Goal: Transaction & Acquisition: Register for event/course

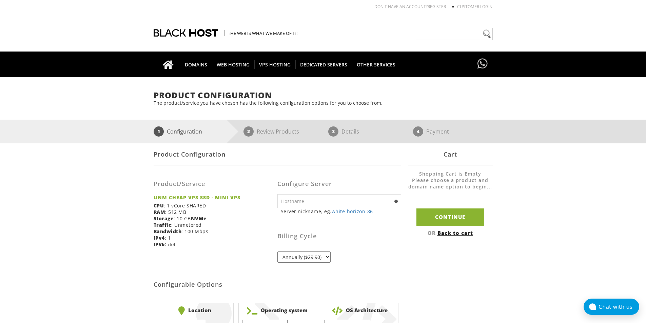
click at [302, 197] on input "text" at bounding box center [339, 201] width 124 height 14
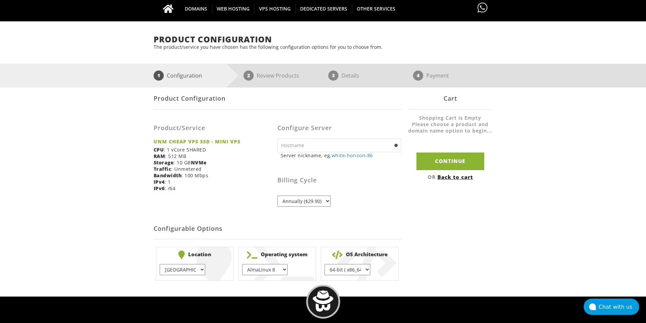
scroll to position [68, 0]
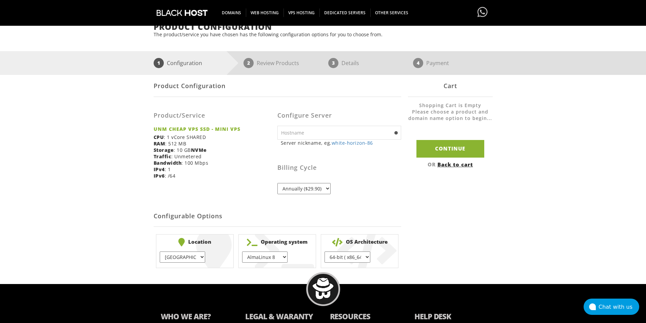
click at [199, 251] on li "Location EU } USA } London } Amsterdam } Vienna } Chicago } + $" at bounding box center [195, 251] width 78 height 34
click at [196, 255] on select "EU } USA } London } Amsterdam } Vienna } Chicago }" at bounding box center [182, 257] width 45 height 11
select select "1226"
click at [160, 252] on select "EU } USA } London } Amsterdam } Vienna } Chicago }" at bounding box center [182, 257] width 45 height 11
click at [271, 254] on select "AlmaLinux 8 } AlmaLinux 9 } AlmaLinux 10 } Rocky Linux 8 } CentOS 7 } CentOS 8 …" at bounding box center [264, 257] width 45 height 11
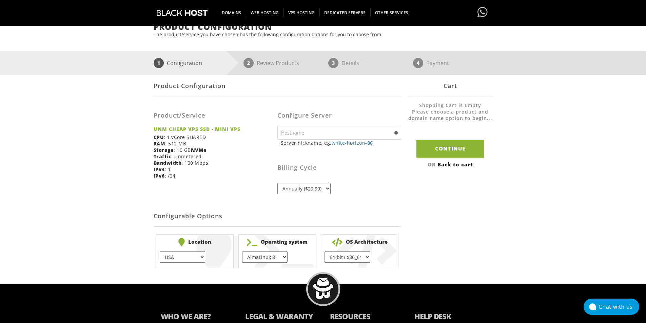
select select "1188"
click at [242, 252] on select "AlmaLinux 8 } AlmaLinux 9 } AlmaLinux 10 } Rocky Linux 8 } CentOS 7 } CentOS 8 …" at bounding box center [264, 257] width 45 height 11
click at [334, 255] on select "64-bit ( x86_64 ) } 32-bit ( i686 ) }" at bounding box center [346, 257] width 45 height 11
click at [338, 253] on select "64-bit ( x86_64 ) } 32-bit ( i686 ) }" at bounding box center [346, 257] width 45 height 11
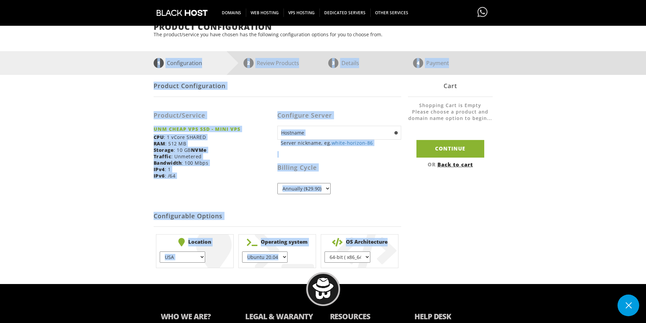
drag, startPoint x: 123, startPoint y: 74, endPoint x: 396, endPoint y: 245, distance: 322.7
click at [396, 245] on div "Product Configuration The product/service you have chosen has the following con…" at bounding box center [323, 146] width 646 height 248
copy div "1 Configuration 2 Review Products 3 Details 4 Payment Product Configuration Pro…"
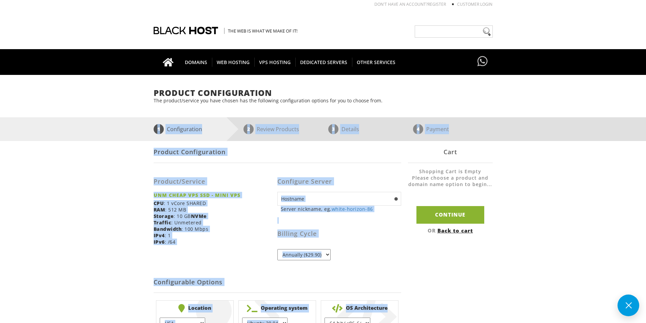
scroll to position [0, 0]
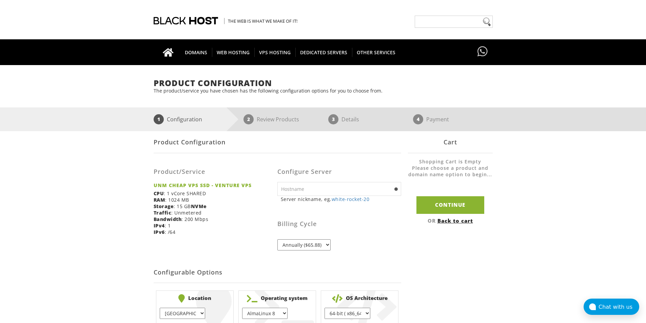
scroll to position [68, 0]
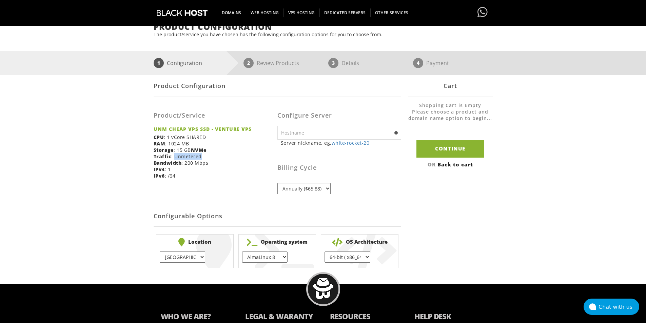
drag, startPoint x: 174, startPoint y: 157, endPoint x: 203, endPoint y: 160, distance: 29.0
click at [203, 160] on div "Product/Service UNM CHEAP VPS SSD - VENTURE VPS CPU : 1 vCore SHARED RAM : 1024…" at bounding box center [216, 143] width 124 height 82
drag, startPoint x: 212, startPoint y: 151, endPoint x: 177, endPoint y: 150, distance: 35.3
click at [177, 150] on div "Product/Service UNM CHEAP VPS SSD - VENTURE VPS CPU : 1 vCore SHARED RAM : 1024…" at bounding box center [216, 143] width 124 height 82
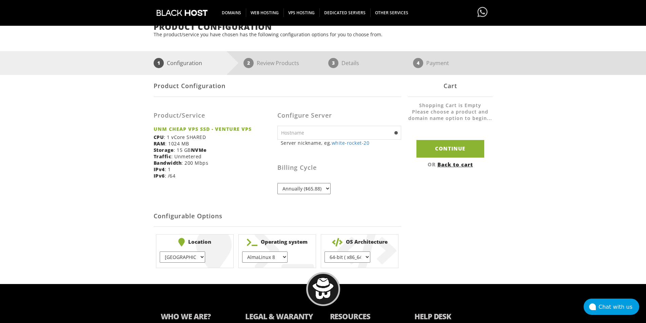
click at [204, 133] on div "Product/Service UNM CHEAP VPS SSD - VENTURE VPS CPU : 1 vCore SHARED RAM : 1024…" at bounding box center [216, 143] width 124 height 82
drag, startPoint x: 207, startPoint y: 127, endPoint x: 239, endPoint y: 130, distance: 31.3
click at [235, 131] on strong "UNM CHEAP VPS SSD - VENTURE VPS" at bounding box center [213, 129] width 119 height 6
click at [248, 130] on strong "UNM CHEAP VPS SSD - VENTURE VPS" at bounding box center [213, 129] width 119 height 6
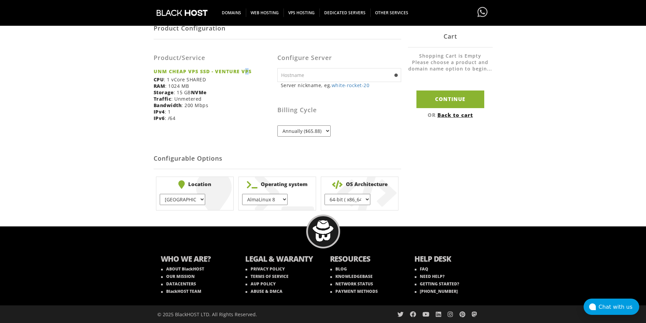
scroll to position [126, 0]
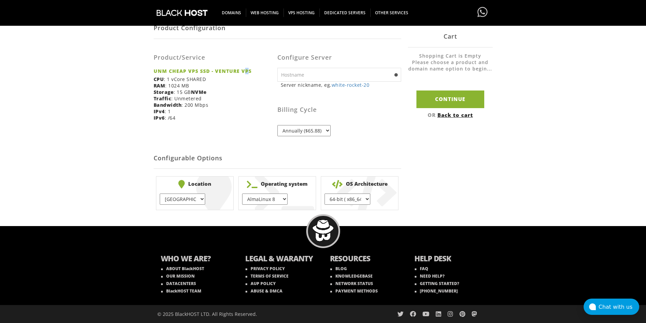
click at [305, 130] on select "Annually ($65.88)" at bounding box center [303, 130] width 53 height 11
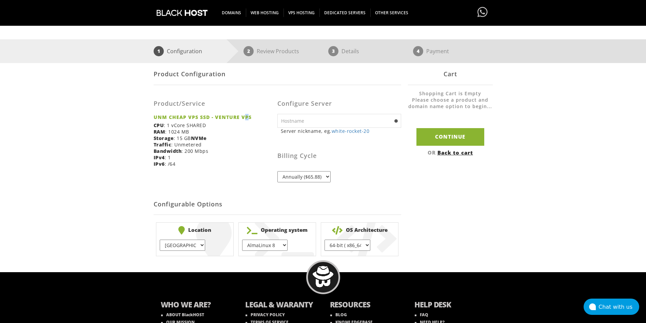
scroll to position [58, 0]
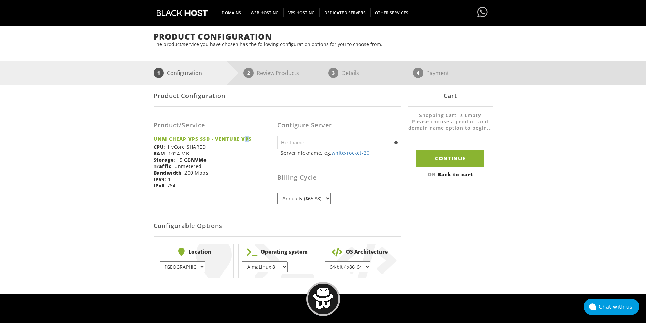
click at [305, 195] on select "Annually ($65.88)" at bounding box center [303, 198] width 53 height 11
click at [357, 148] on input "text" at bounding box center [339, 143] width 124 height 14
click at [444, 172] on link "Back to cart" at bounding box center [455, 174] width 36 height 7
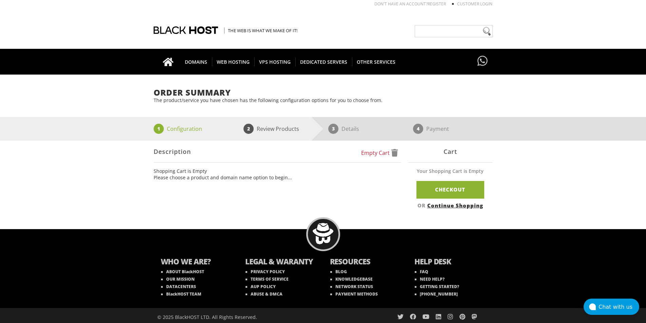
scroll to position [6, 0]
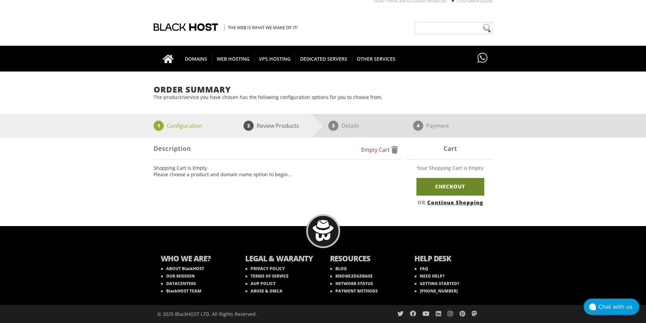
click at [441, 189] on link "Checkout" at bounding box center [450, 186] width 68 height 17
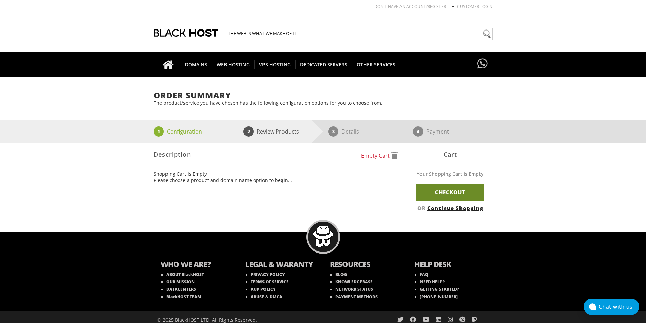
click at [443, 187] on link "Checkout" at bounding box center [450, 192] width 68 height 17
click at [452, 154] on div "Cart" at bounding box center [450, 154] width 85 height 22
click at [439, 190] on link "Checkout" at bounding box center [450, 192] width 68 height 17
click at [453, 208] on link "Continue Shopping" at bounding box center [455, 208] width 56 height 7
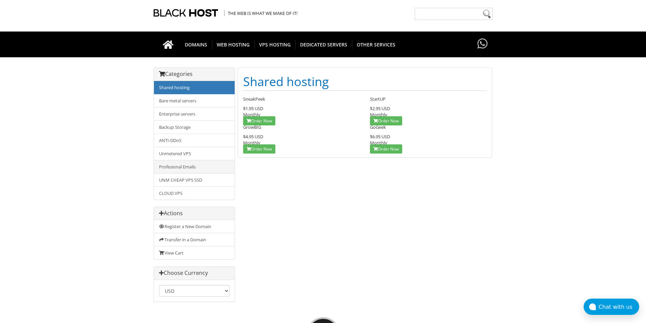
scroll to position [122, 0]
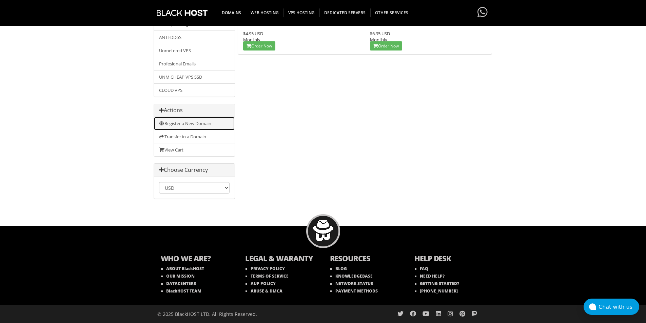
click at [171, 121] on link "Register a New Domain" at bounding box center [194, 123] width 81 height 13
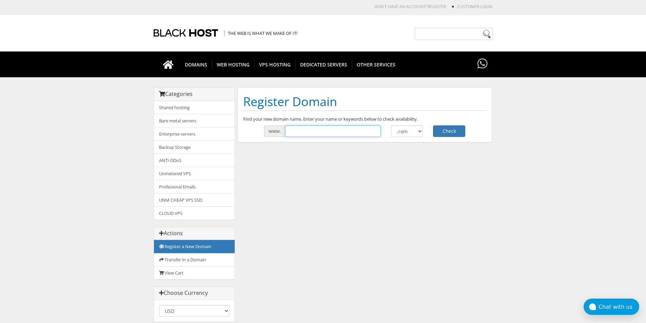
click at [298, 133] on input "text" at bounding box center [333, 131] width 96 height 12
click at [404, 129] on select ".com .net .org .us .info .biz" at bounding box center [407, 131] width 32 height 12
select select ".net"
click at [391, 125] on select ".com .net .org .us .info .biz" at bounding box center [407, 131] width 32 height 12
click at [332, 131] on input "text" at bounding box center [333, 131] width 96 height 12
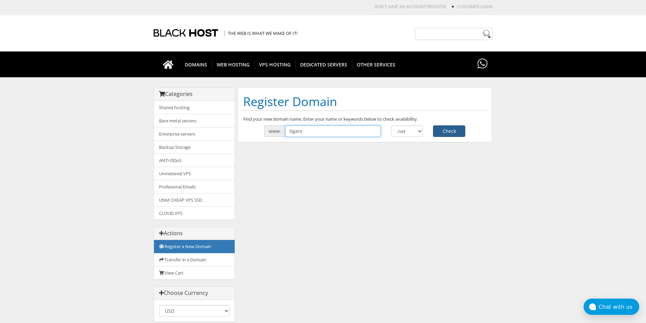
type input "ligarx"
click at [459, 127] on button "Check" at bounding box center [449, 131] width 32 height 12
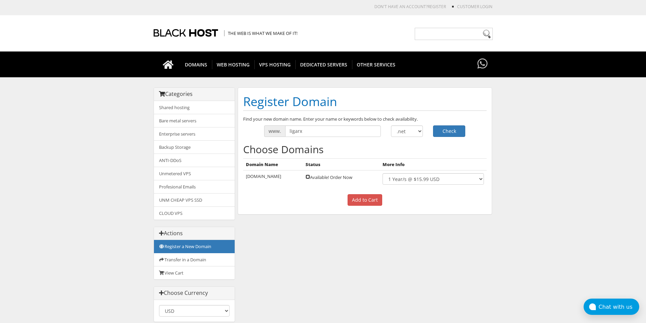
click at [305, 179] on input "checkbox" at bounding box center [307, 177] width 4 height 4
checkbox input "true"
click at [410, 182] on select "1 Year/s @ $15.99 USD" at bounding box center [432, 179] width 101 height 12
click at [410, 181] on select "1 Year/s @ $15.99 USD" at bounding box center [432, 179] width 101 height 12
drag, startPoint x: 244, startPoint y: 176, endPoint x: 442, endPoint y: 180, distance: 198.7
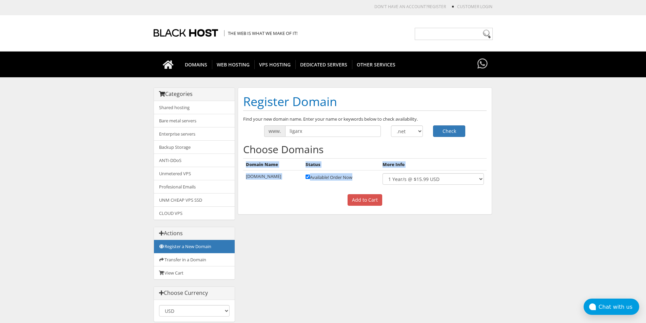
click at [442, 180] on div "Find your new domain name. Enter your name or keywords below to check availabil…" at bounding box center [365, 163] width 254 height 94
click at [353, 173] on td "Available! Order Now" at bounding box center [341, 179] width 77 height 17
click at [411, 128] on select ".com .net .org .us .info .biz" at bounding box center [407, 131] width 32 height 12
select select ".com"
click at [391, 125] on select ".com .net .org .us .info .biz" at bounding box center [407, 131] width 32 height 12
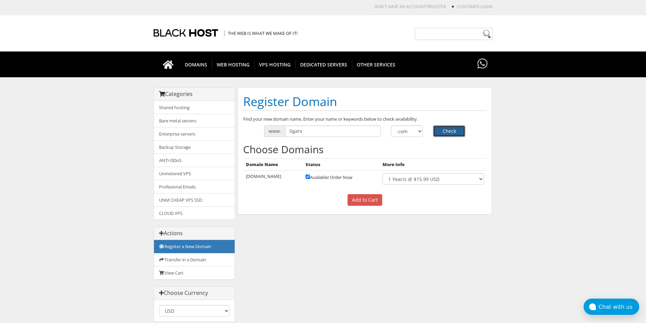
click at [440, 133] on button "Check" at bounding box center [449, 131] width 32 height 12
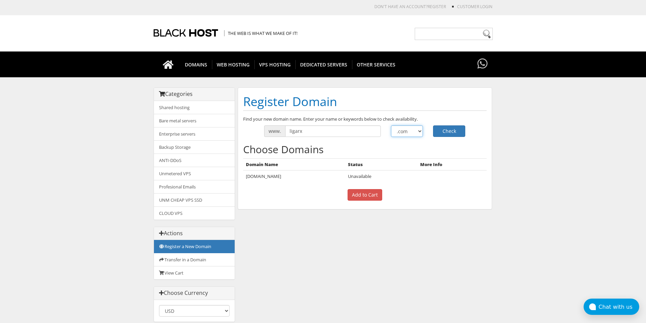
click at [402, 130] on select ".com .net .org .us .info .biz" at bounding box center [407, 131] width 32 height 12
select select ".net"
click at [391, 125] on select ".com .net .org .us .info .biz" at bounding box center [407, 131] width 32 height 12
click at [446, 131] on button "Check" at bounding box center [449, 131] width 32 height 12
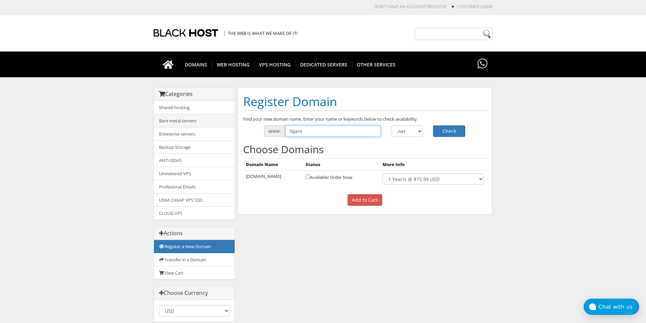
drag, startPoint x: 335, startPoint y: 134, endPoint x: 231, endPoint y: 121, distance: 105.2
click at [231, 121] on div "Categories Shared hosting Bare metal servers Enterprise servers Backup Storage" at bounding box center [323, 207] width 339 height 241
type input "dilshod"
click at [436, 130] on button "Check" at bounding box center [449, 131] width 32 height 12
click at [408, 184] on select "1 Year/s @ $15.99 USD" at bounding box center [432, 179] width 101 height 12
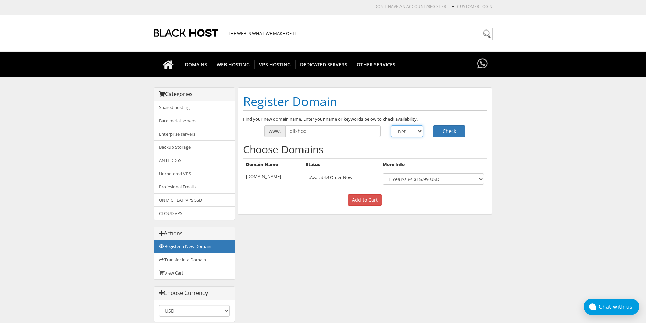
click at [405, 130] on select ".com .net .org .us .info .biz" at bounding box center [407, 131] width 32 height 12
select select ".info"
click at [391, 125] on select ".com .net .org .us .info .biz" at bounding box center [407, 131] width 32 height 12
click at [451, 133] on button "Check" at bounding box center [449, 131] width 32 height 12
click at [416, 130] on select ".com .net .org .us .info .biz" at bounding box center [407, 131] width 32 height 12
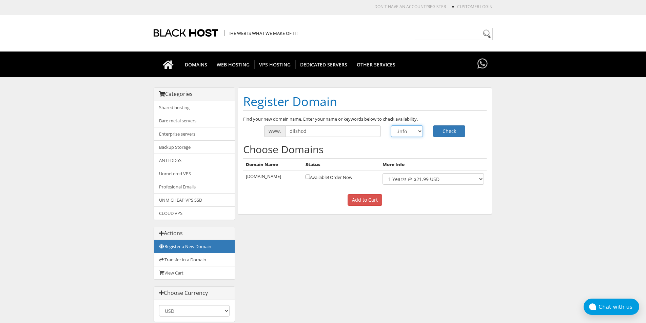
select select ".io"
click at [391, 125] on select ".com .net .org .us .info .biz" at bounding box center [407, 131] width 32 height 12
click at [446, 130] on button "Check" at bounding box center [449, 131] width 32 height 12
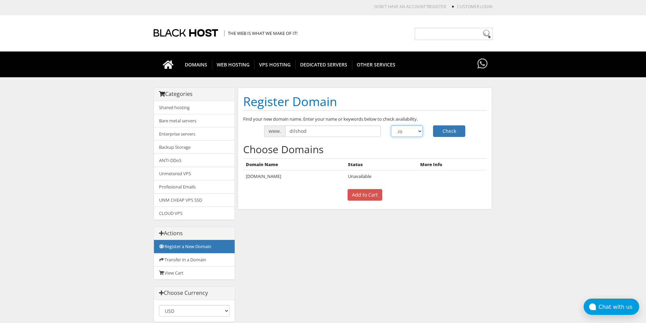
click at [409, 129] on select ".com .net .org .us .info .biz" at bounding box center [407, 131] width 32 height 12
select select ".email"
click at [391, 125] on select ".com .net .org .us .info .biz" at bounding box center [407, 131] width 32 height 12
click at [457, 131] on button "Check" at bounding box center [449, 131] width 32 height 12
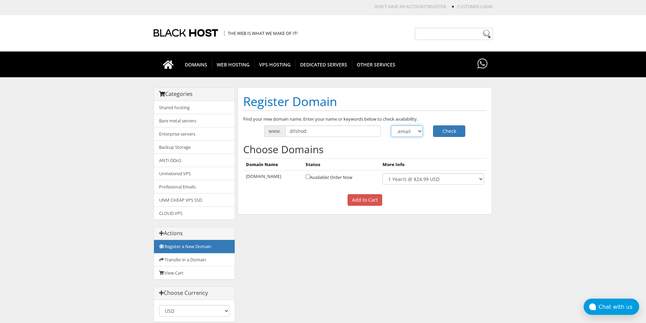
click at [411, 130] on select ".com .net .org .us .info .biz" at bounding box center [407, 131] width 32 height 12
select select ".host"
click at [391, 125] on select ".com .net .org .us .info .biz" at bounding box center [407, 131] width 32 height 12
click at [447, 127] on button "Check" at bounding box center [449, 131] width 32 height 12
click at [418, 127] on select ".com .net .org .us .info .biz" at bounding box center [407, 131] width 32 height 12
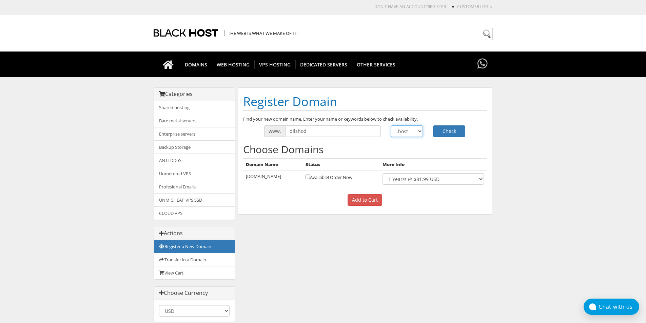
select select ".car"
click at [391, 125] on select ".com .net .org .us .info .biz" at bounding box center [407, 131] width 32 height 12
click at [449, 137] on button "Check" at bounding box center [449, 131] width 32 height 12
click at [448, 129] on button "Check" at bounding box center [449, 131] width 32 height 12
drag, startPoint x: 0, startPoint y: 0, endPoint x: 414, endPoint y: 127, distance: 432.6
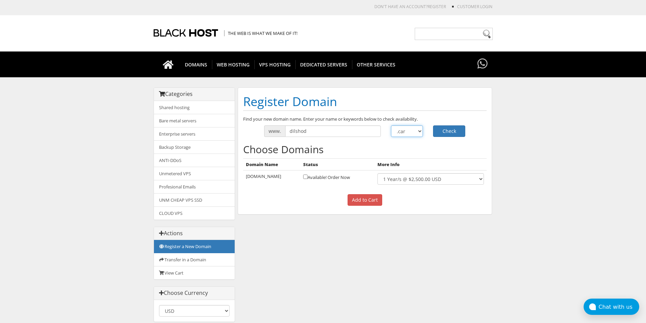
click at [414, 127] on select ".com .net .org .us .info .biz" at bounding box center [407, 131] width 32 height 12
select select ".rip"
click at [391, 125] on select ".com .net .org .us .info .biz" at bounding box center [407, 131] width 32 height 12
click at [446, 132] on button "Check" at bounding box center [449, 131] width 32 height 12
click at [405, 128] on select ".com .net .org .us .info .biz" at bounding box center [407, 131] width 32 height 12
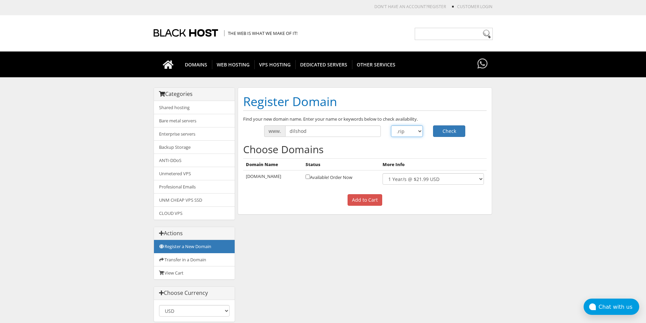
select select ".organic"
click at [391, 125] on select ".com .net .org .us .info .biz" at bounding box center [407, 131] width 32 height 12
click at [452, 129] on button "Check" at bounding box center [449, 131] width 32 height 12
drag, startPoint x: 0, startPoint y: 0, endPoint x: 409, endPoint y: 130, distance: 429.2
click at [409, 130] on select ".com .net .org .us .info .biz" at bounding box center [407, 131] width 32 height 12
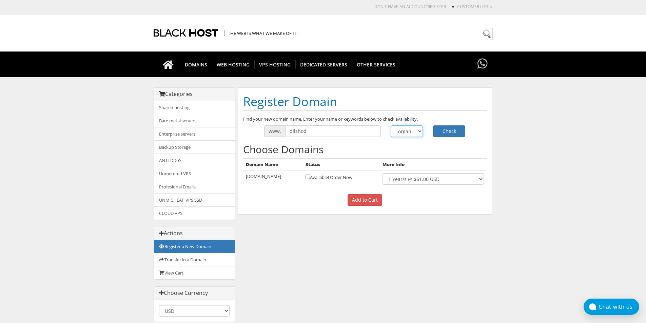
select select ".dev"
click at [391, 125] on select ".com .net .org .us .info .biz" at bounding box center [407, 131] width 32 height 12
click at [435, 134] on button "Check" at bounding box center [449, 131] width 32 height 12
drag, startPoint x: 413, startPoint y: 130, endPoint x: 414, endPoint y: 136, distance: 6.5
click at [413, 130] on select ".com .net .org .us .info .biz" at bounding box center [407, 131] width 32 height 12
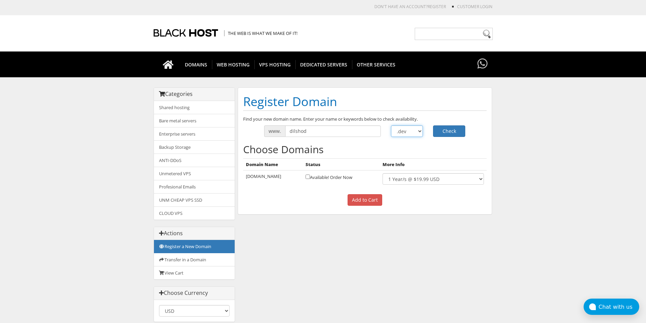
select select ".net"
click at [391, 125] on select ".com .net .org .us .info .biz" at bounding box center [407, 131] width 32 height 12
click at [446, 131] on button "Check" at bounding box center [449, 131] width 32 height 12
drag, startPoint x: 290, startPoint y: 130, endPoint x: 307, endPoint y: 130, distance: 17.3
click at [307, 130] on input "dilshod" at bounding box center [333, 131] width 96 height 12
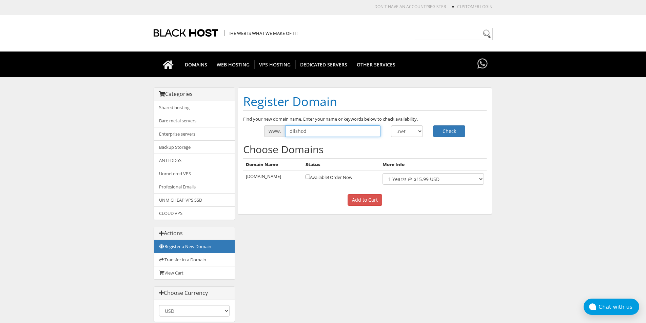
click at [307, 130] on input "dilshod" at bounding box center [333, 131] width 96 height 12
drag, startPoint x: 307, startPoint y: 130, endPoint x: 284, endPoint y: 131, distance: 22.8
click at [284, 131] on div "www. dilshod" at bounding box center [322, 131] width 117 height 12
click at [291, 131] on input "dilshod" at bounding box center [333, 131] width 96 height 12
drag, startPoint x: 288, startPoint y: 130, endPoint x: 312, endPoint y: 131, distance: 23.8
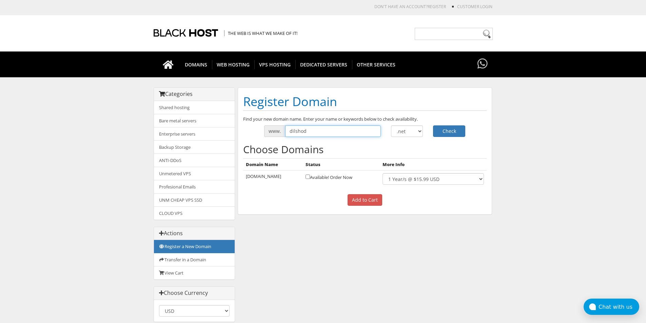
click at [312, 131] on input "dilshod" at bounding box center [333, 131] width 96 height 12
drag, startPoint x: 302, startPoint y: 132, endPoint x: 282, endPoint y: 132, distance: 19.7
click at [282, 132] on div "www. dilshod" at bounding box center [322, 131] width 117 height 12
click at [292, 130] on input "dilshod" at bounding box center [333, 131] width 96 height 12
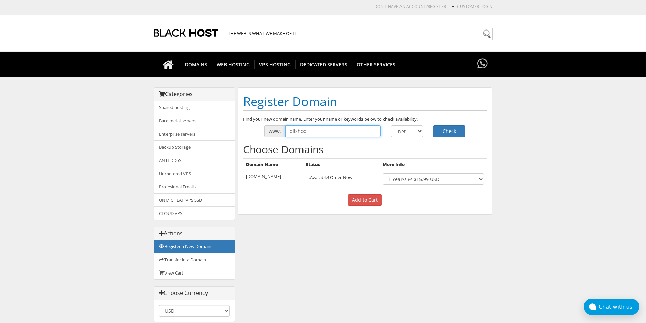
drag, startPoint x: 291, startPoint y: 130, endPoint x: 332, endPoint y: 130, distance: 41.0
click at [332, 130] on input "dilshod" at bounding box center [333, 131] width 96 height 12
drag, startPoint x: 332, startPoint y: 130, endPoint x: 288, endPoint y: 123, distance: 44.0
click at [288, 123] on div "Find your new domain name. Enter your name or keywords below to check availabil…" at bounding box center [365, 163] width 254 height 94
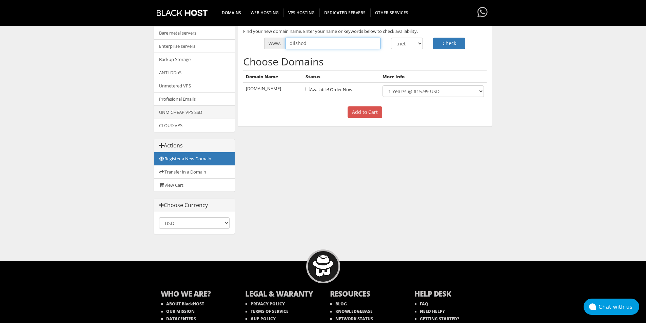
scroll to position [122, 0]
